Goal: Transaction & Acquisition: Purchase product/service

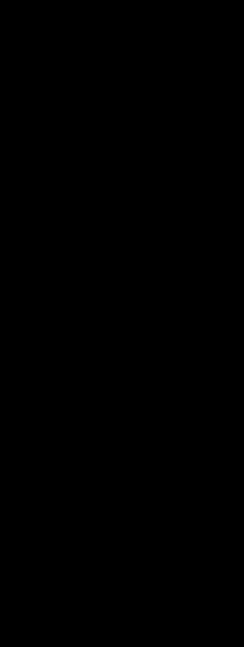
scroll to position [3459, 0]
